Goal: Transaction & Acquisition: Purchase product/service

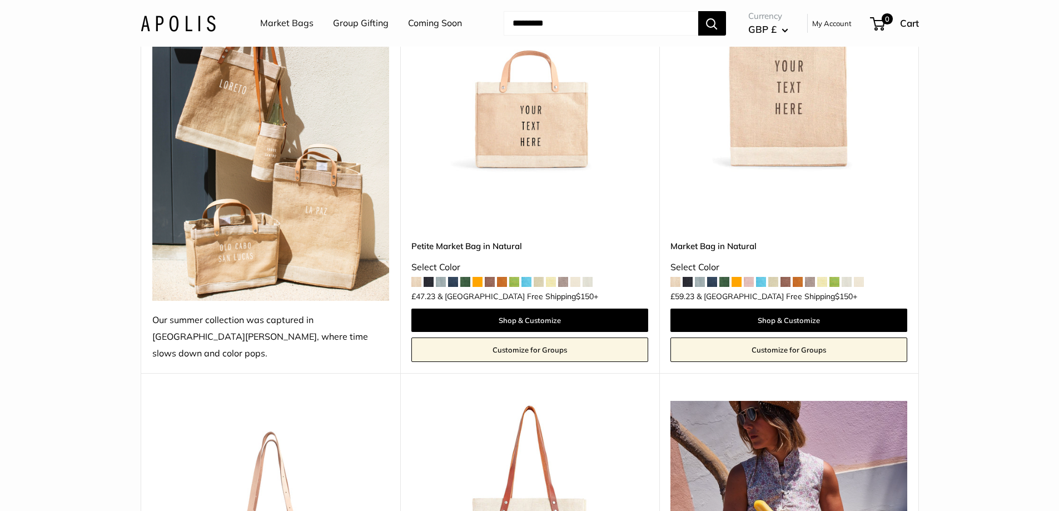
scroll to position [222, 0]
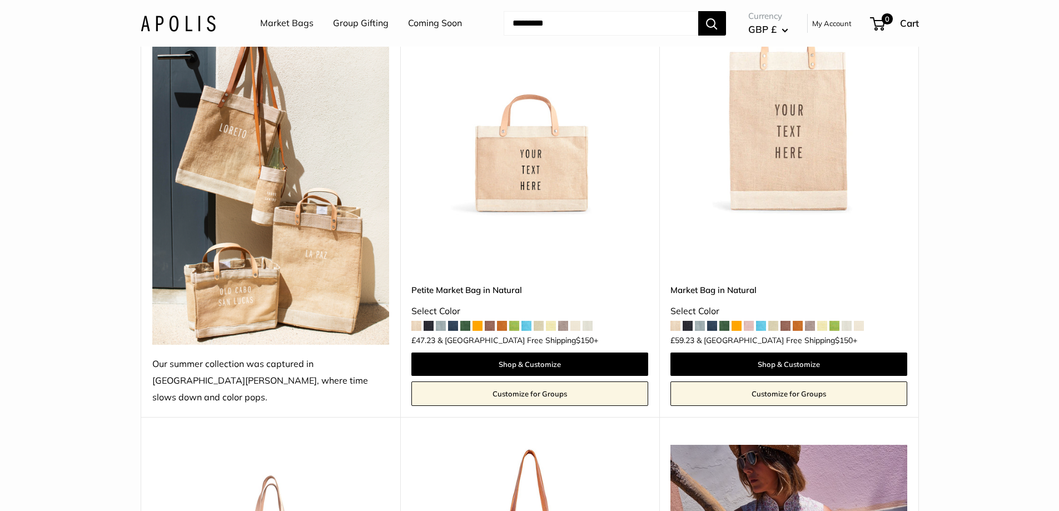
click at [0, 0] on img at bounding box center [0, 0] width 0 height 0
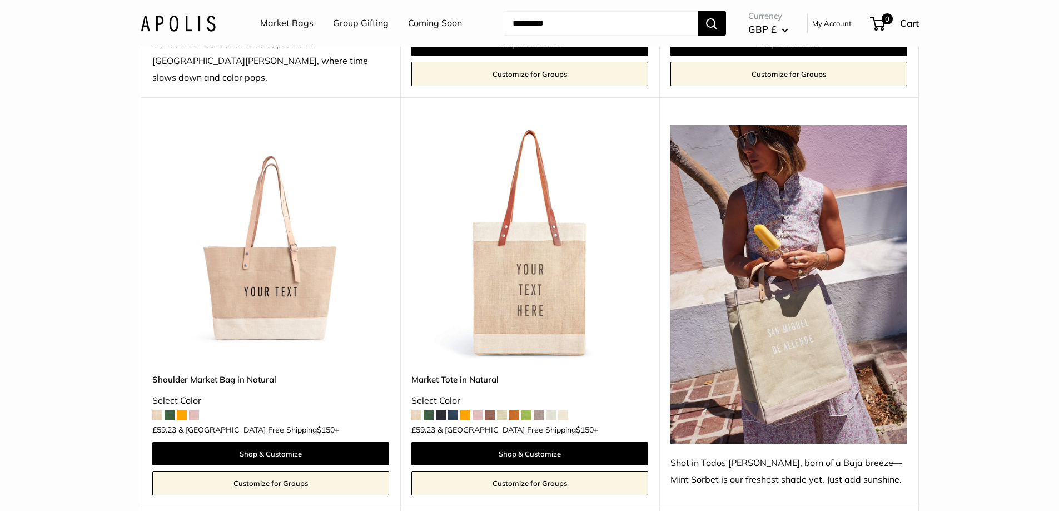
scroll to position [556, 0]
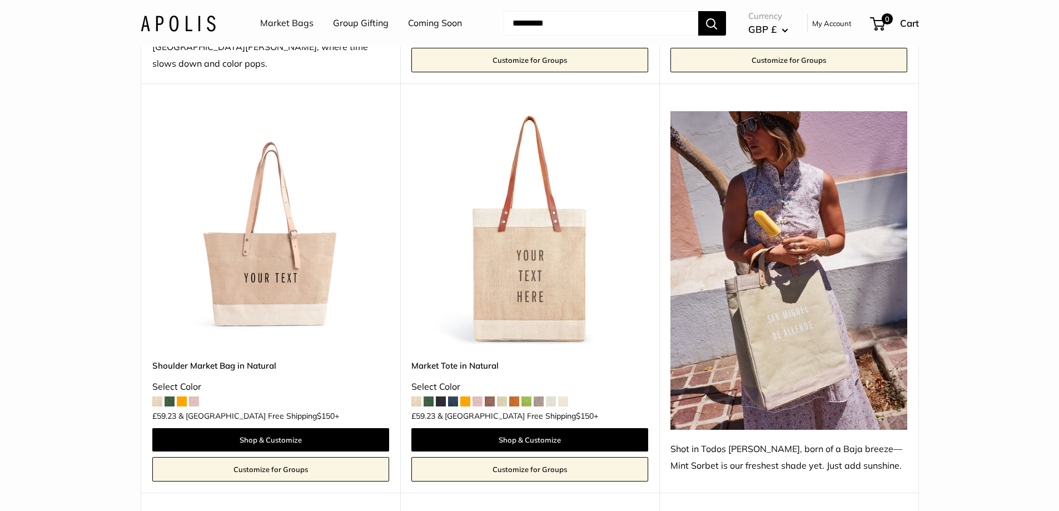
click at [0, 0] on img at bounding box center [0, 0] width 0 height 0
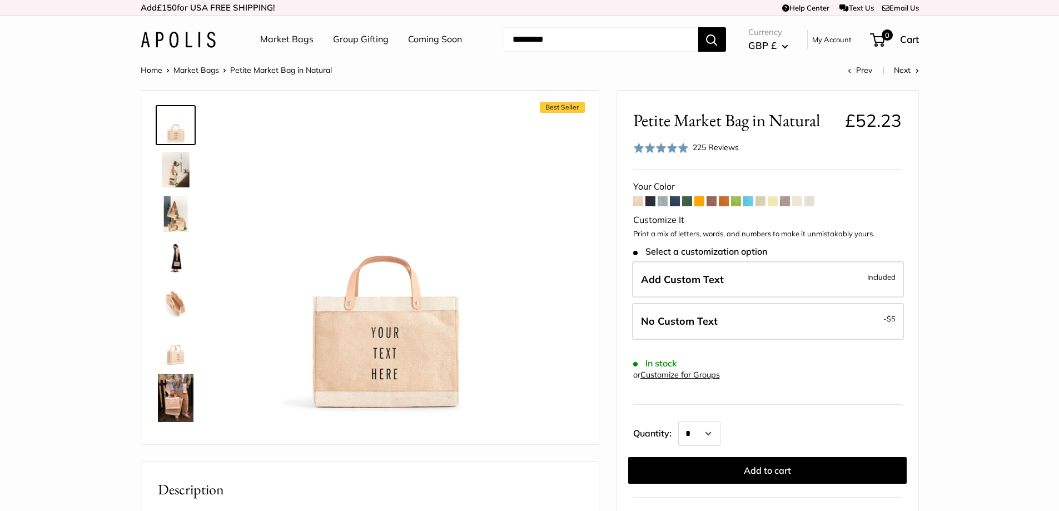
click at [175, 168] on img at bounding box center [176, 170] width 36 height 36
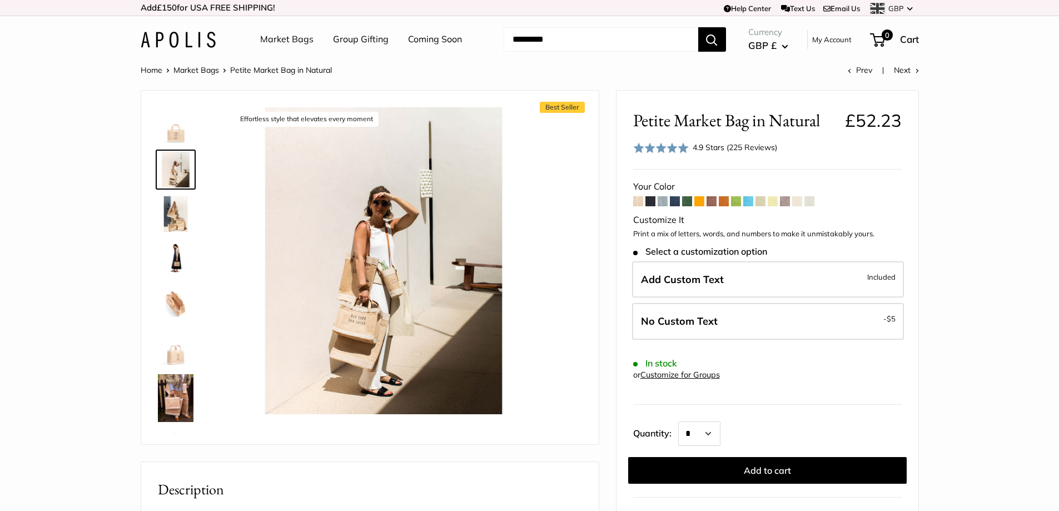
click at [169, 217] on img at bounding box center [176, 214] width 36 height 36
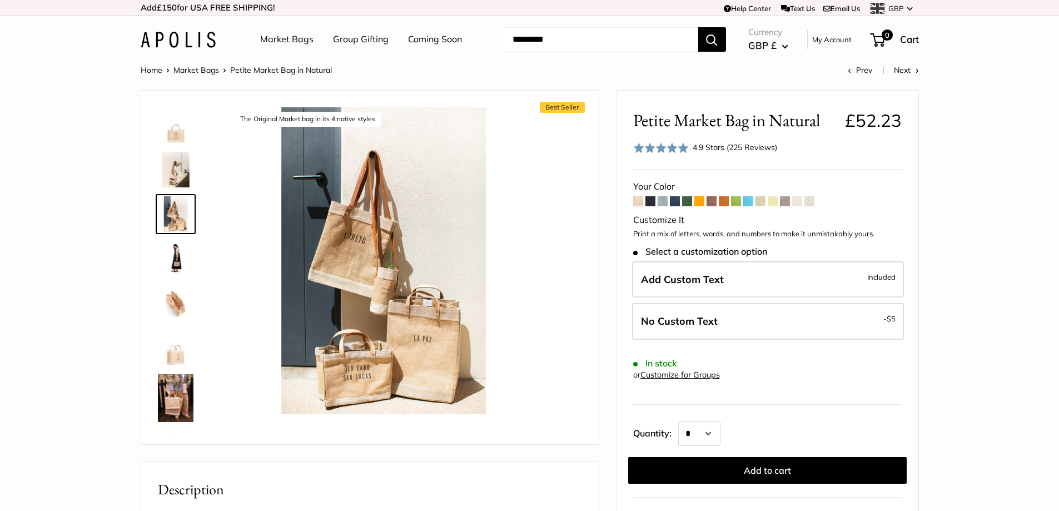
click at [167, 254] on img at bounding box center [176, 259] width 36 height 36
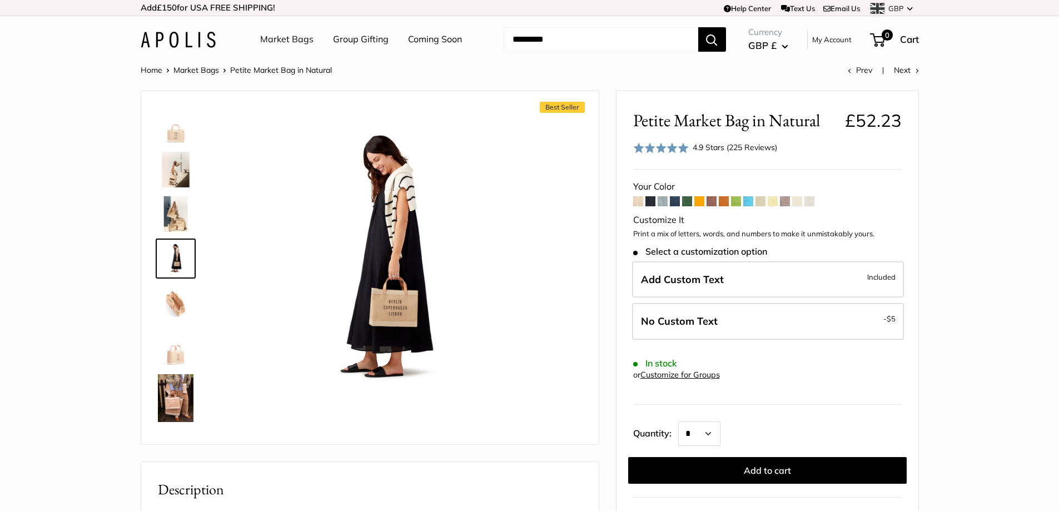
click at [178, 306] on img at bounding box center [176, 303] width 36 height 36
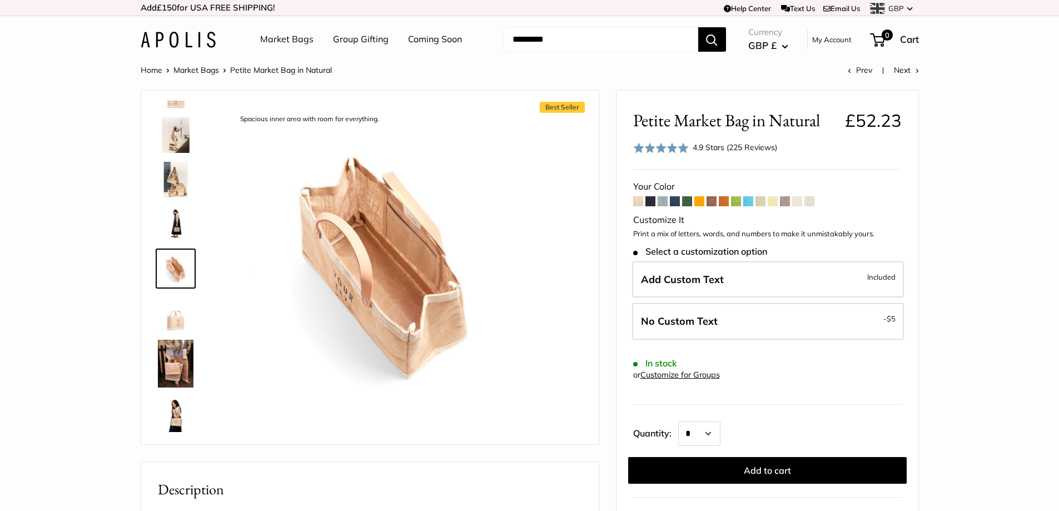
click at [178, 306] on img at bounding box center [176, 313] width 36 height 36
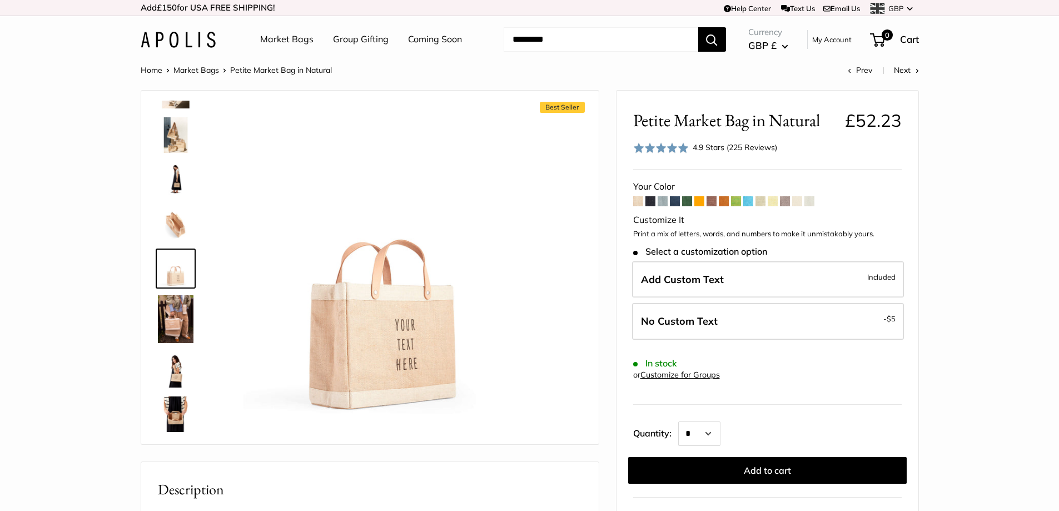
click at [178, 306] on img at bounding box center [176, 319] width 36 height 48
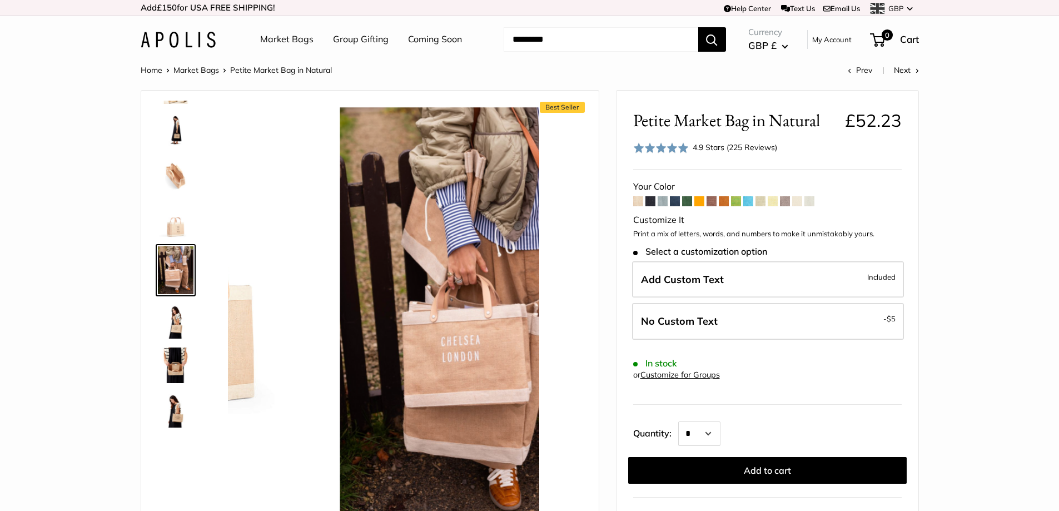
scroll to position [129, 0]
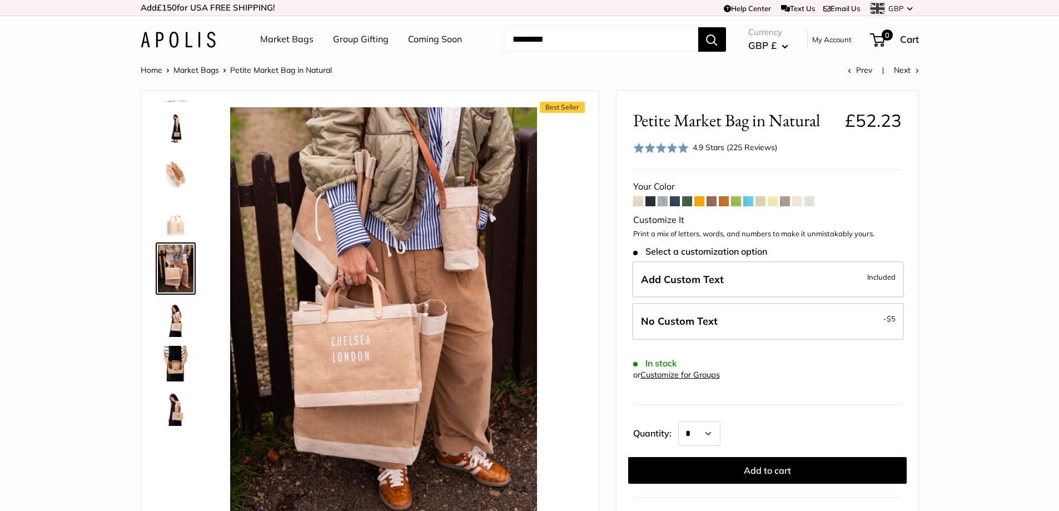
click at [178, 306] on img at bounding box center [176, 319] width 36 height 36
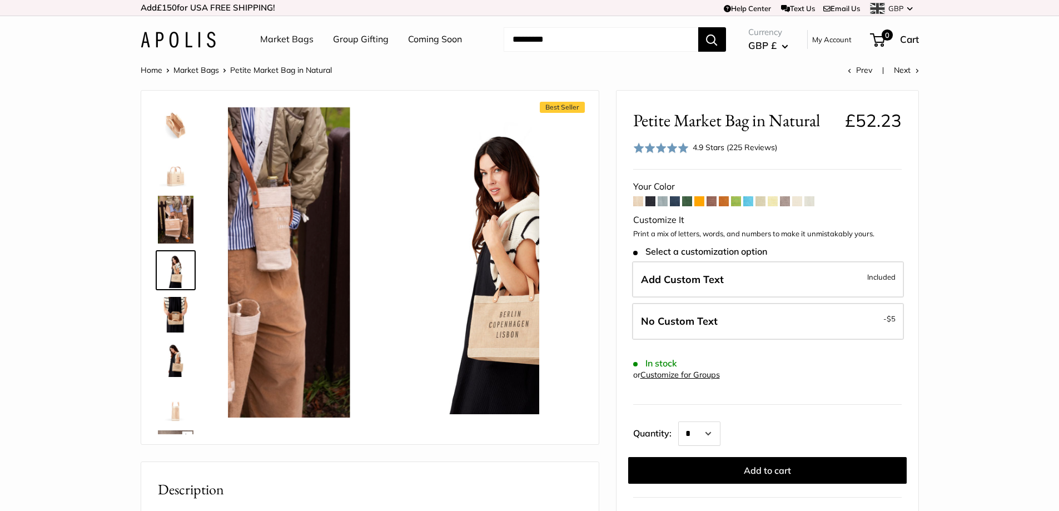
scroll to position [180, 0]
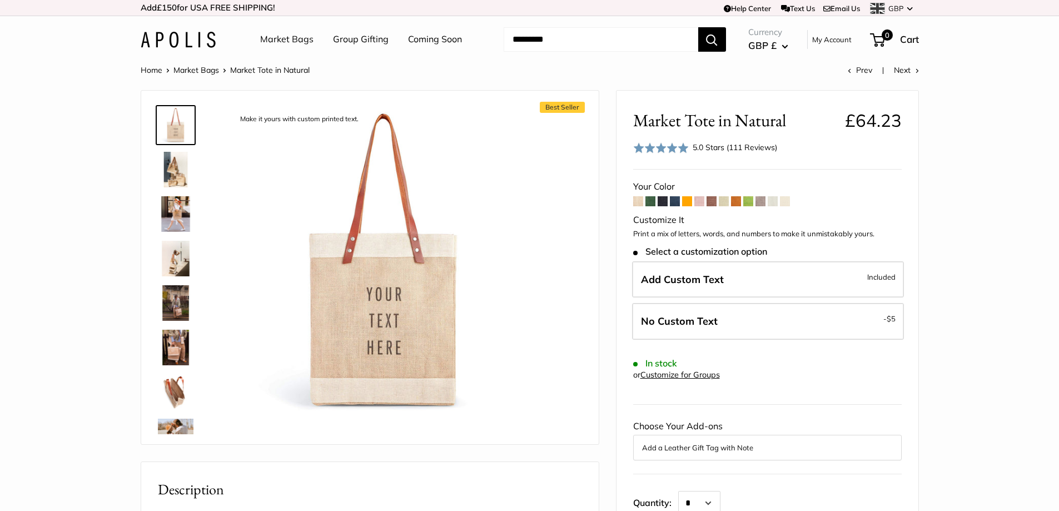
click at [177, 258] on img at bounding box center [176, 259] width 36 height 36
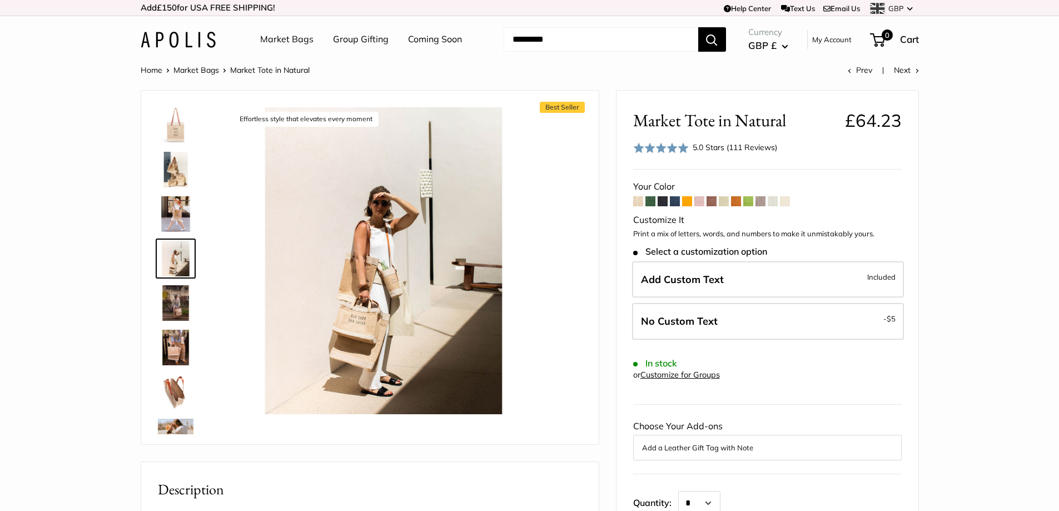
click at [172, 301] on img at bounding box center [176, 303] width 36 height 36
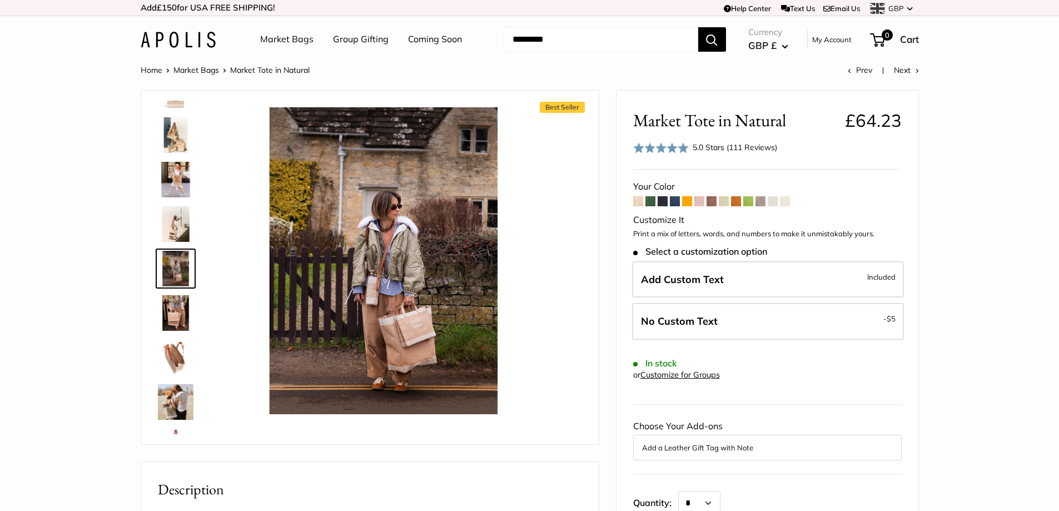
click at [176, 367] on img at bounding box center [176, 358] width 36 height 36
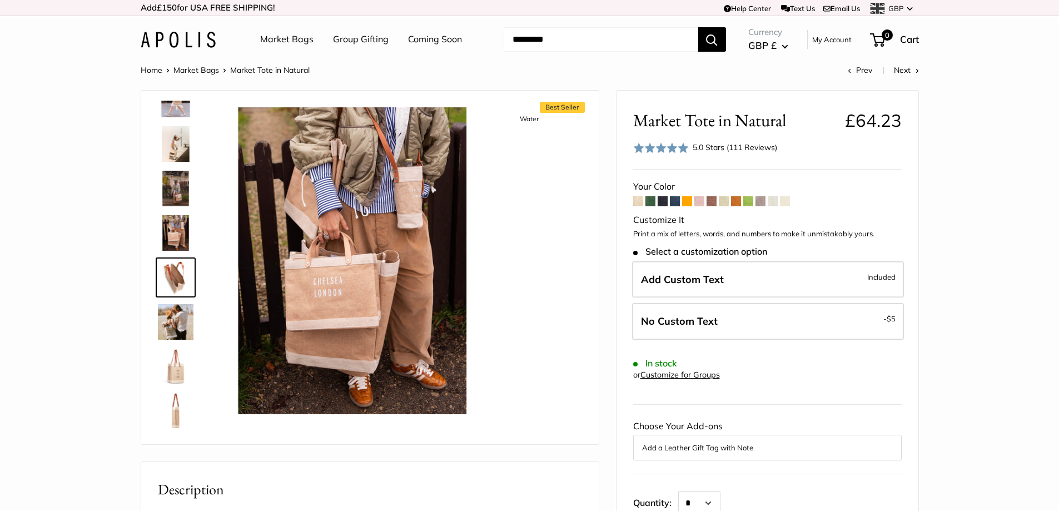
scroll to position [123, 0]
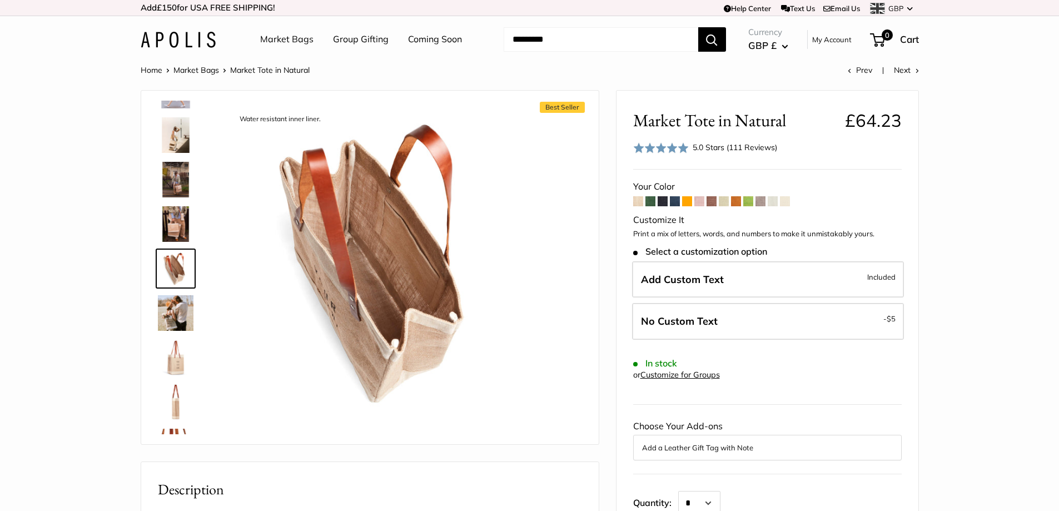
click at [179, 311] on img at bounding box center [176, 313] width 36 height 36
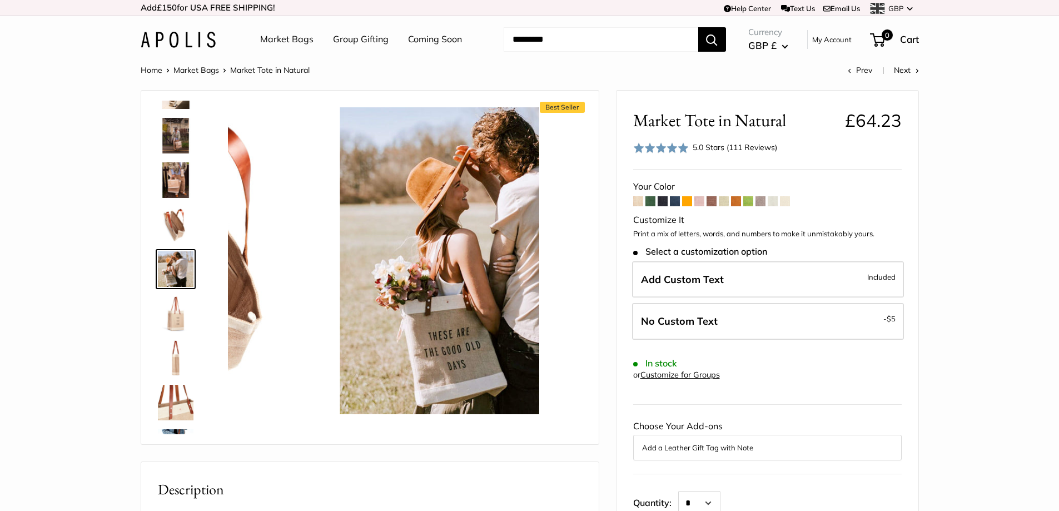
scroll to position [168, 0]
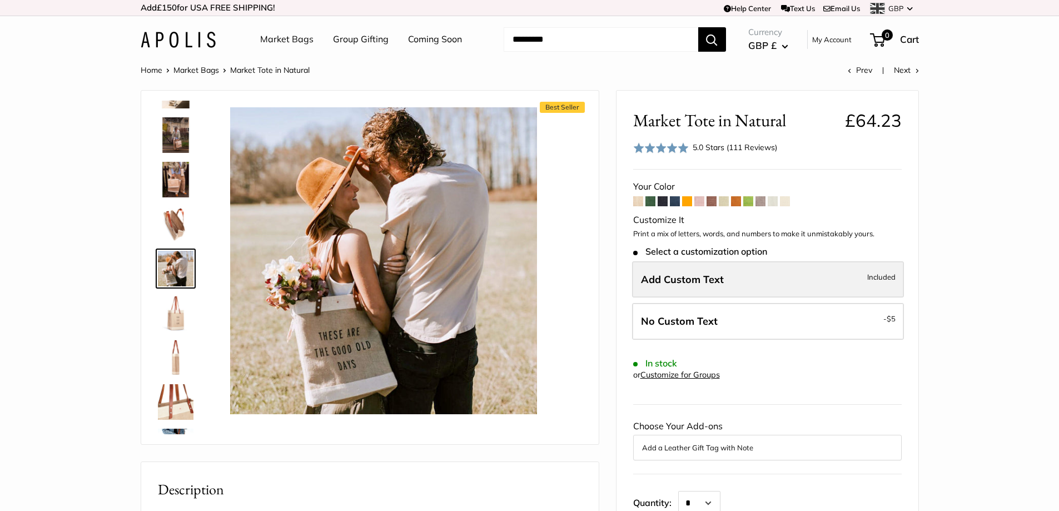
click at [781, 283] on label "Add Custom Text Included" at bounding box center [768, 279] width 272 height 37
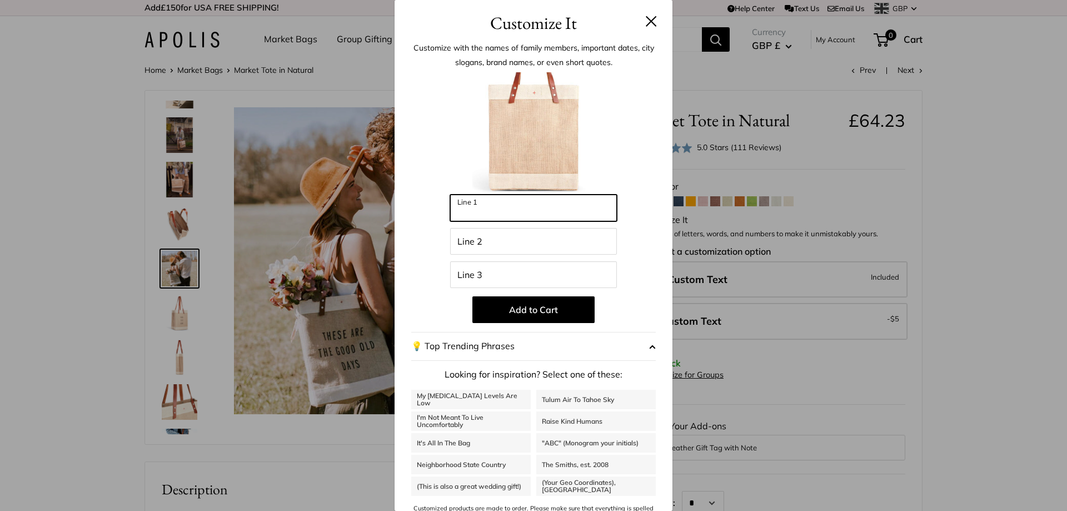
click at [497, 209] on input "Line 1" at bounding box center [533, 207] width 167 height 27
type input "****"
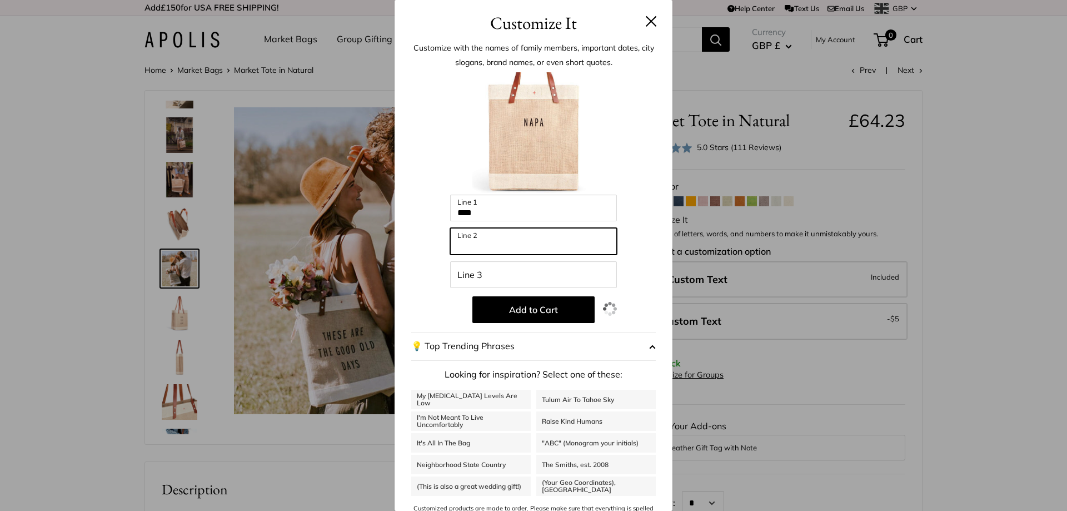
click at [494, 231] on input "Line 2" at bounding box center [533, 241] width 167 height 27
type input "******"
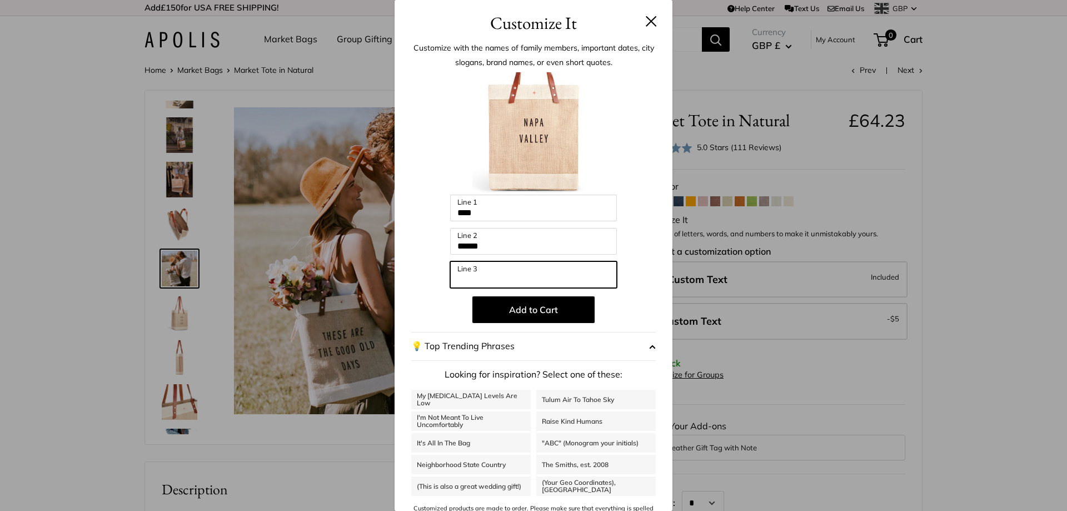
click at [481, 280] on input "Line 3" at bounding box center [533, 274] width 167 height 27
type input "*********"
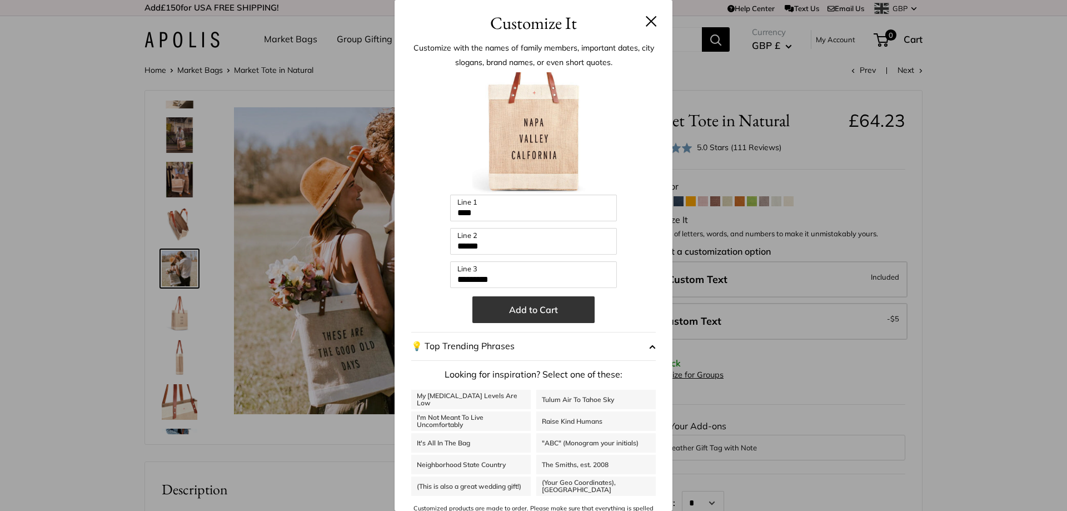
click at [521, 311] on button "Add to Cart" at bounding box center [533, 309] width 122 height 27
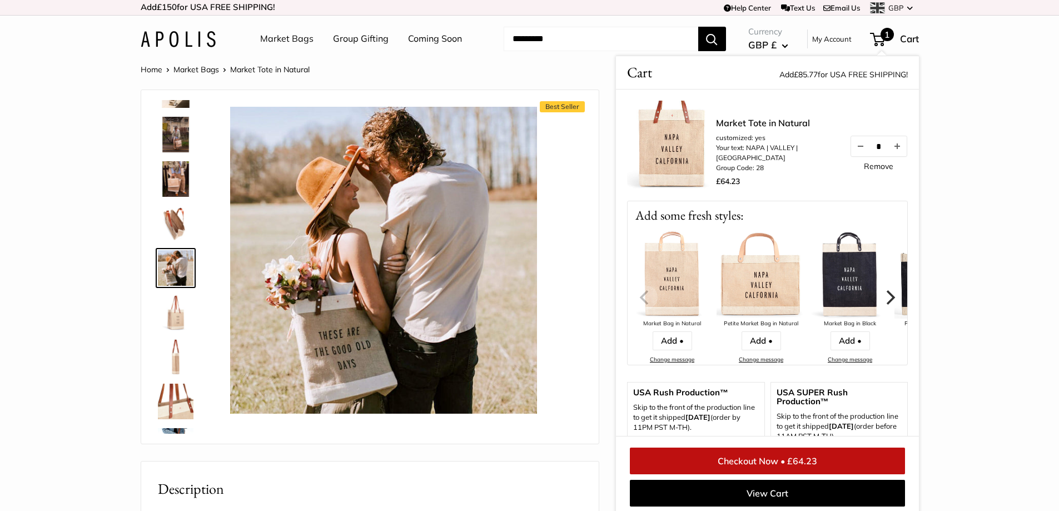
scroll to position [0, 0]
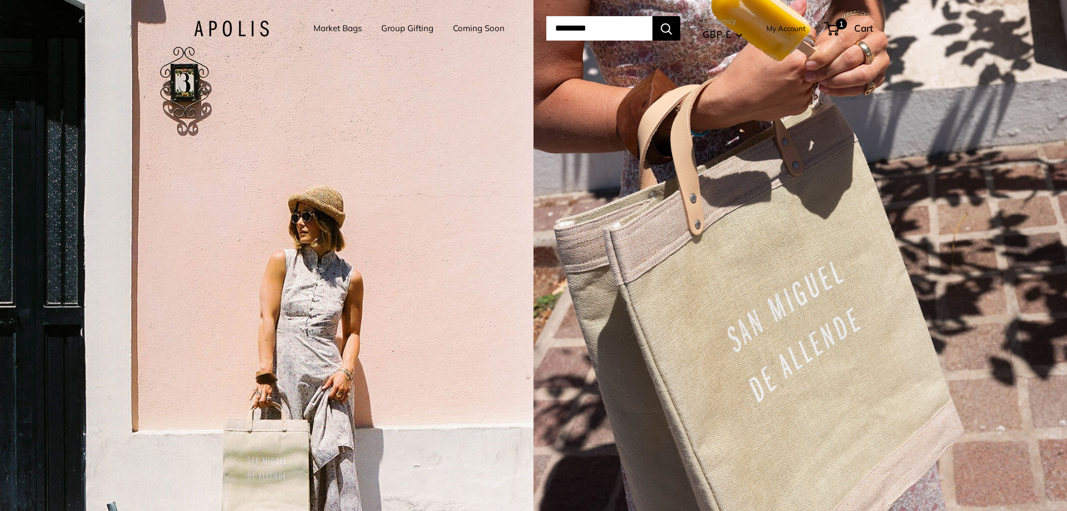
click at [317, 29] on link "Market Bags" at bounding box center [337, 29] width 48 height 16
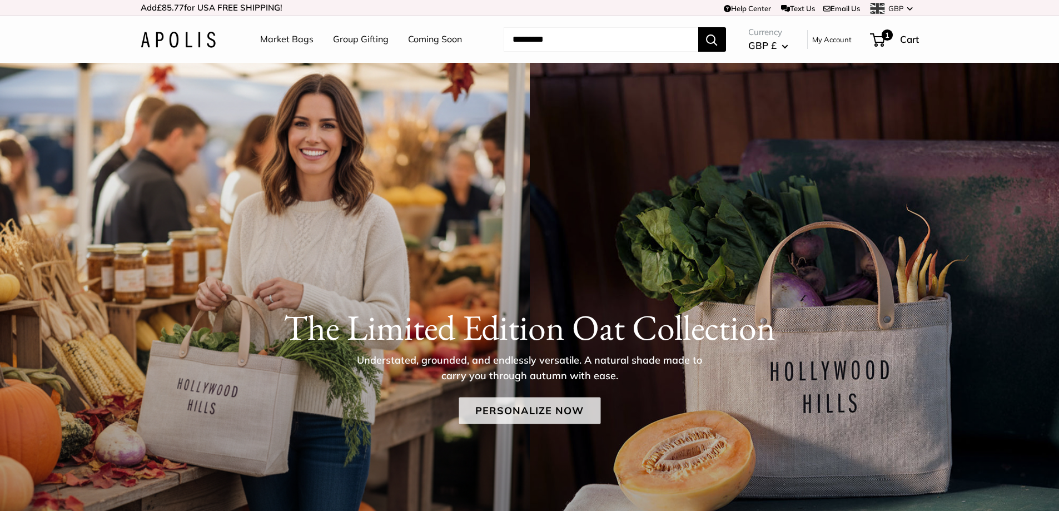
click at [503, 405] on link "Personalize Now" at bounding box center [529, 410] width 142 height 27
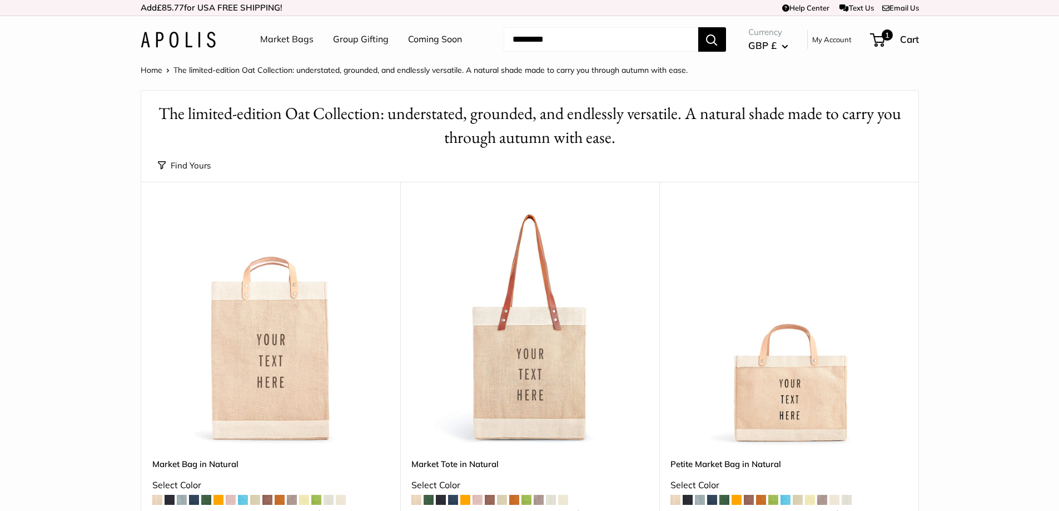
scroll to position [167, 0]
